Goal: Task Accomplishment & Management: Use online tool/utility

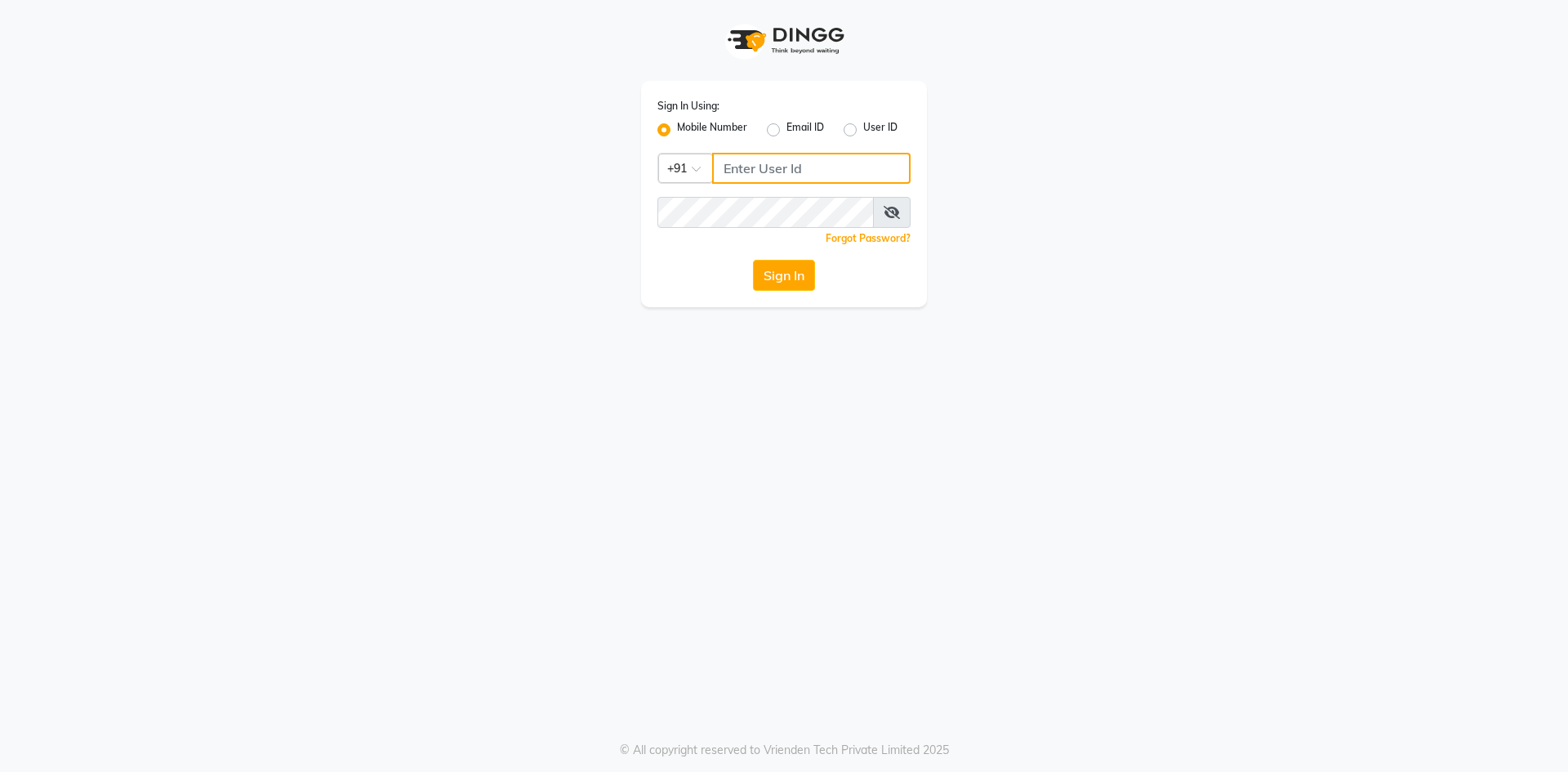
click at [775, 171] on input "Username" at bounding box center [812, 168] width 198 height 31
type input "7483683571"
click at [798, 267] on button "Sign In" at bounding box center [784, 275] width 62 height 31
